Goal: Information Seeking & Learning: Learn about a topic

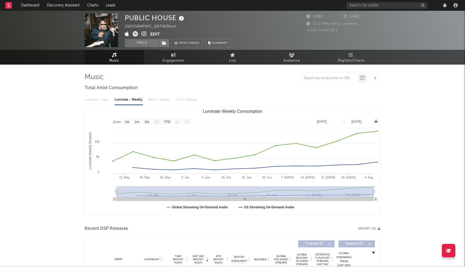
select select "1w"
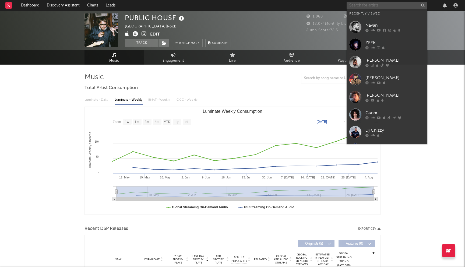
click at [370, 5] on input "text" at bounding box center [387, 5] width 81 height 7
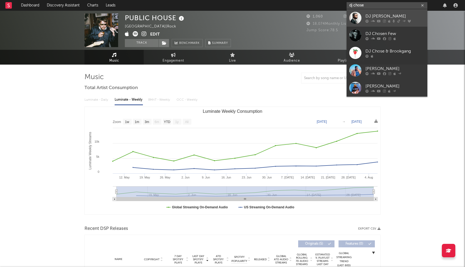
type input "dj chose"
click at [363, 15] on link "DJ [PERSON_NAME]" at bounding box center [387, 17] width 81 height 17
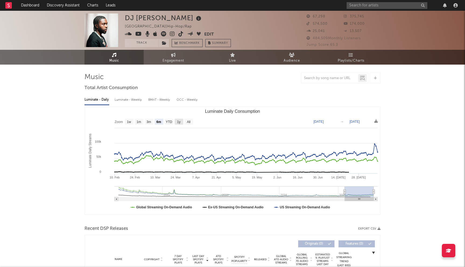
click at [183, 122] on rect "Luminate Daily Consumption" at bounding box center [179, 122] width 9 height 6
select select "1y"
type input "[DATE]"
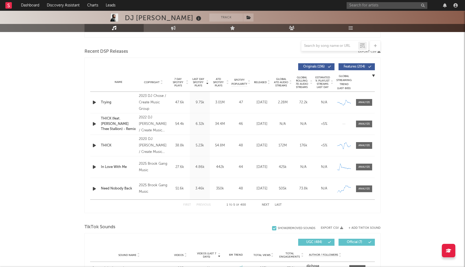
scroll to position [181, 0]
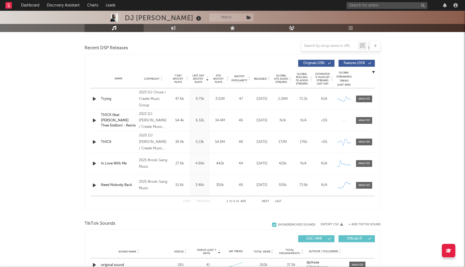
click at [266, 203] on button "Next" at bounding box center [266, 201] width 8 height 3
click at [266, 202] on button "Next" at bounding box center [266, 201] width 8 height 3
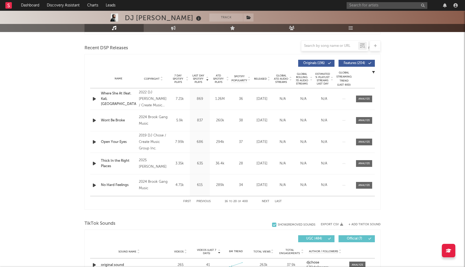
click at [204, 201] on button "Previous" at bounding box center [204, 201] width 14 height 3
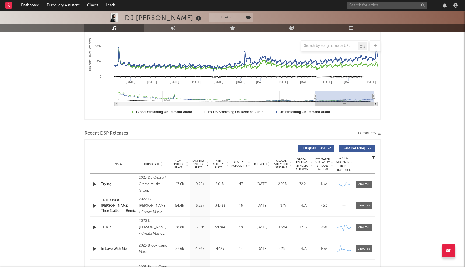
scroll to position [0, 0]
